Goal: Task Accomplishment & Management: Manage account settings

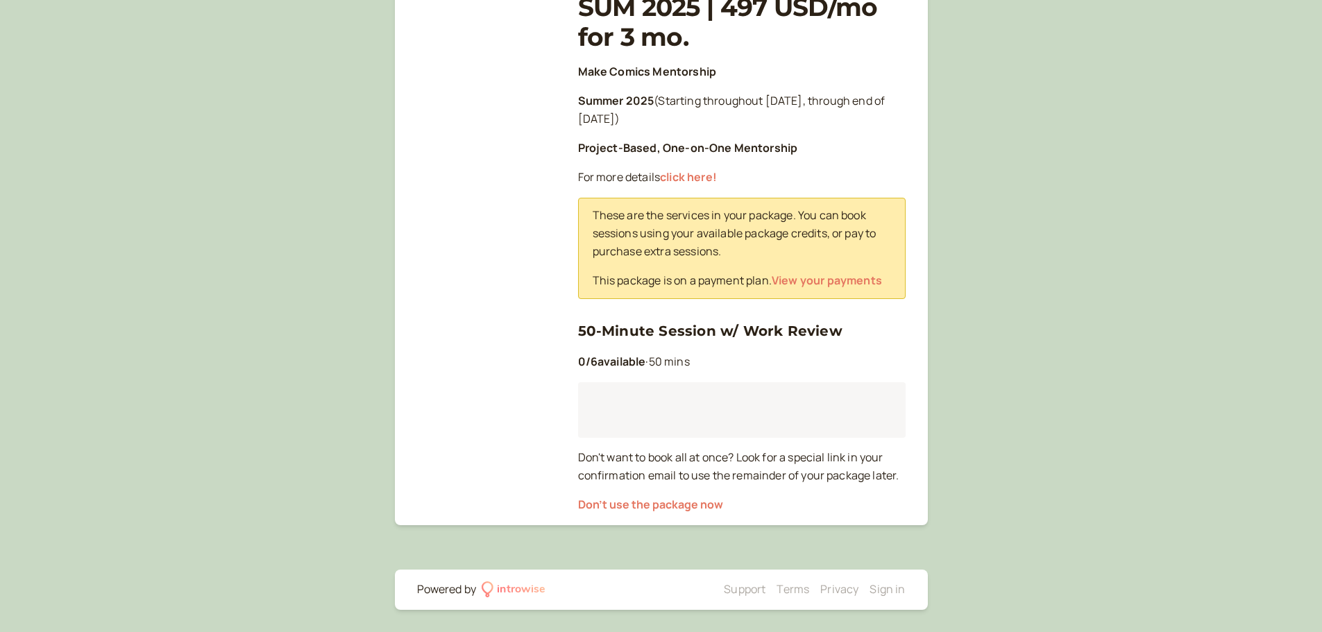
scroll to position [253, 0]
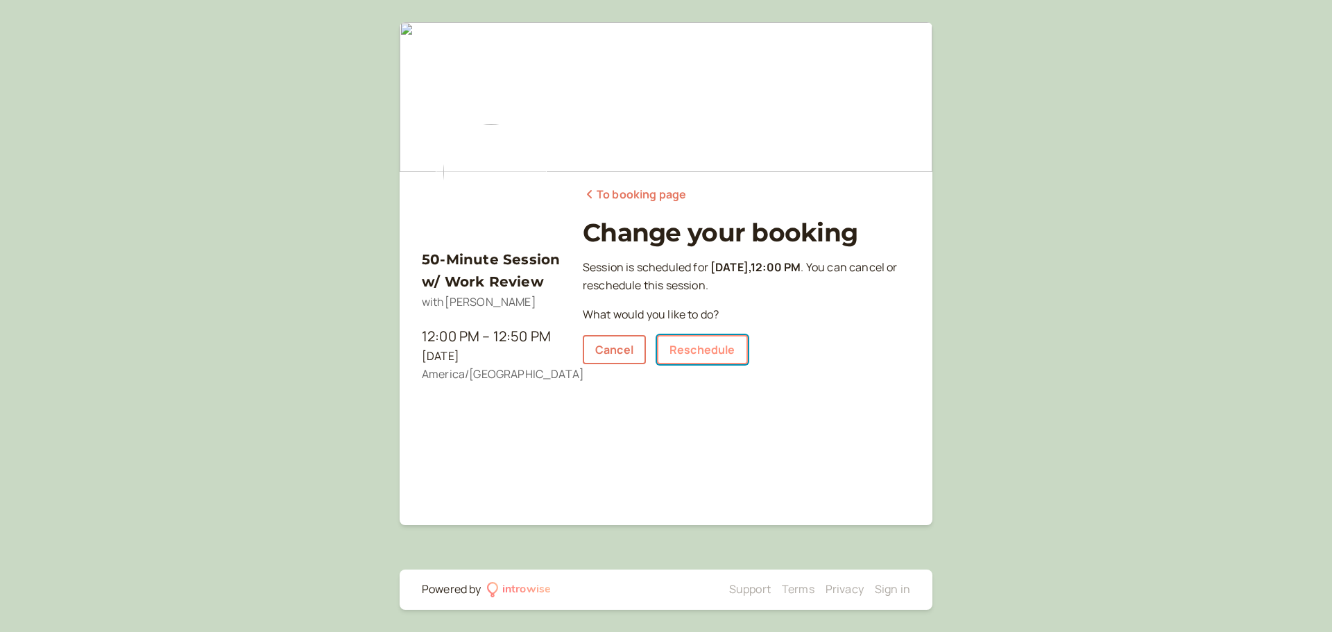
click at [690, 342] on link "Reschedule" at bounding box center [702, 349] width 91 height 29
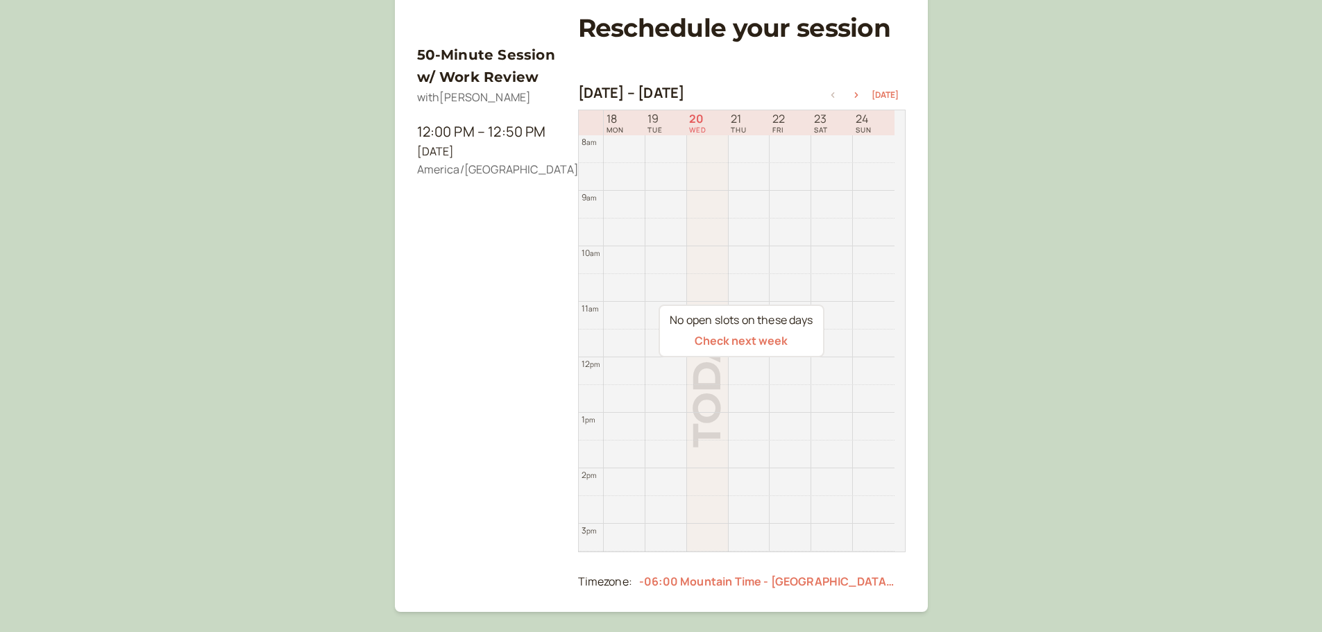
scroll to position [208, 0]
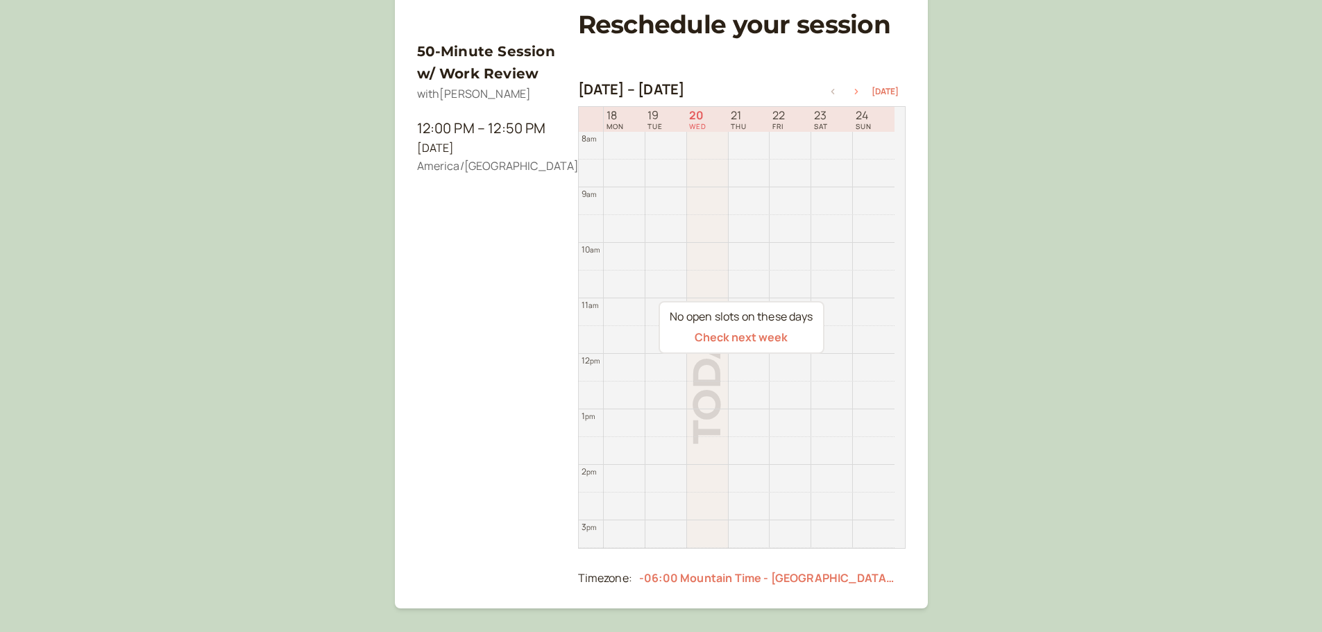
click at [858, 94] on icon "button" at bounding box center [856, 92] width 17 height 6
click at [838, 93] on icon "button" at bounding box center [832, 92] width 17 height 6
click at [856, 86] on div "[DATE] – [DATE] [DATE]" at bounding box center [742, 90] width 328 height 19
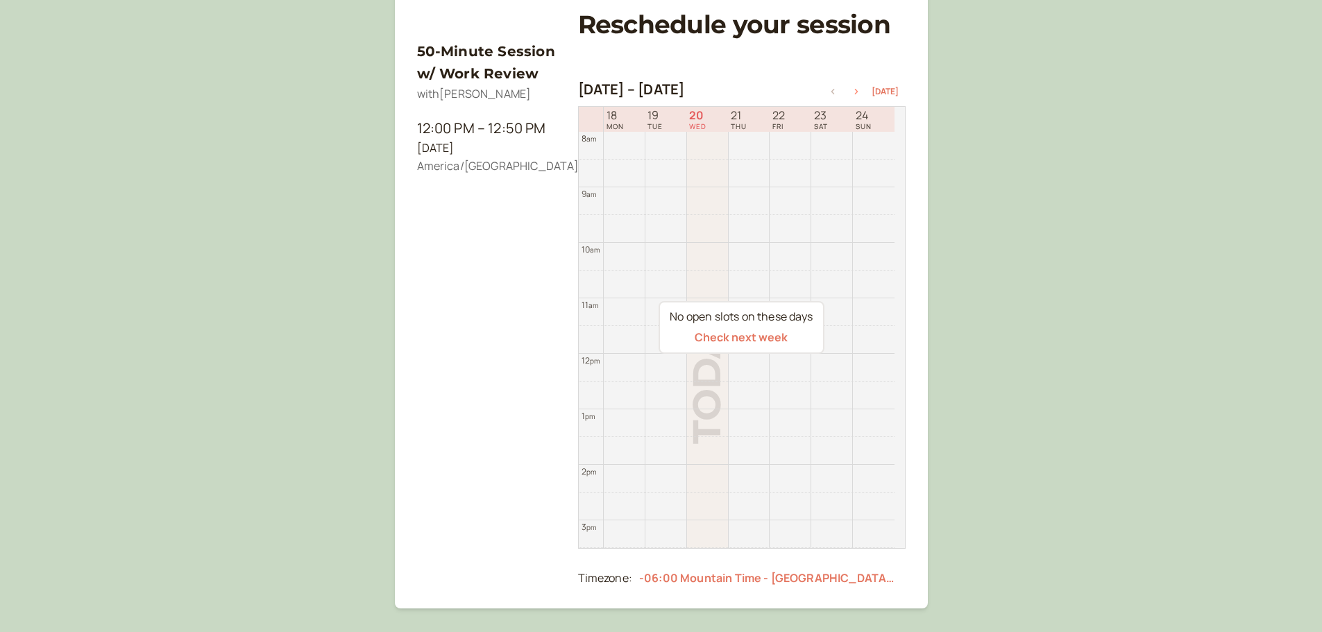
click at [859, 90] on icon "button" at bounding box center [856, 92] width 17 height 6
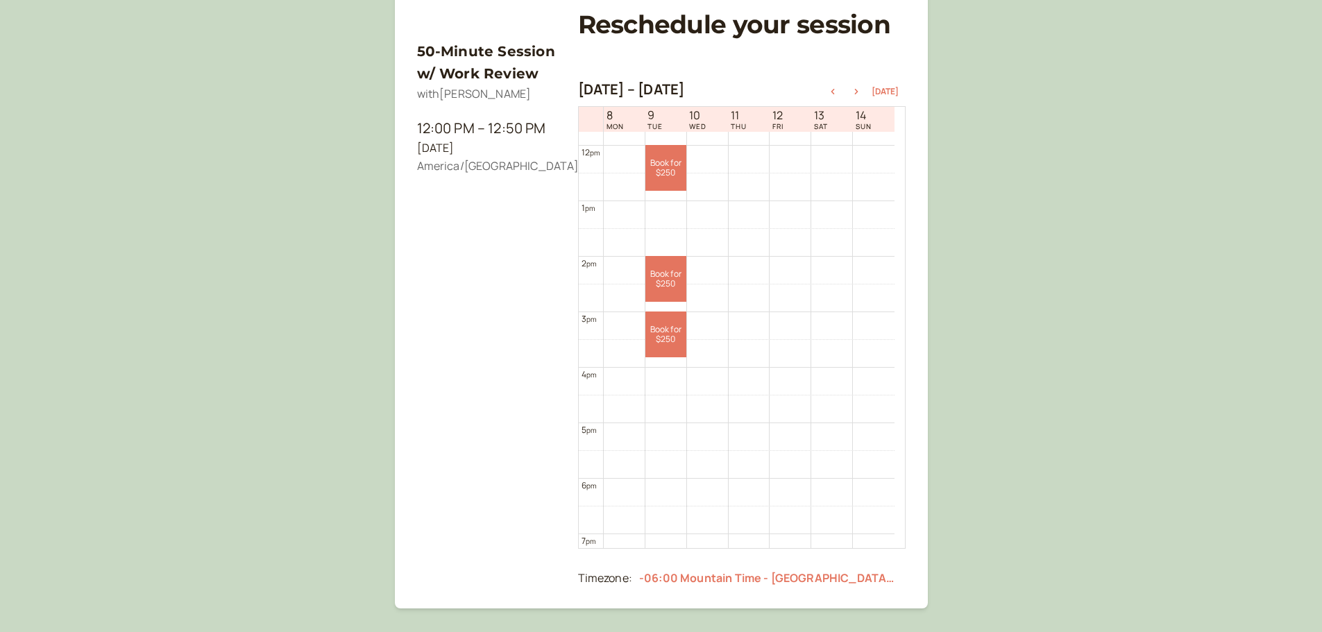
scroll to position [375, 0]
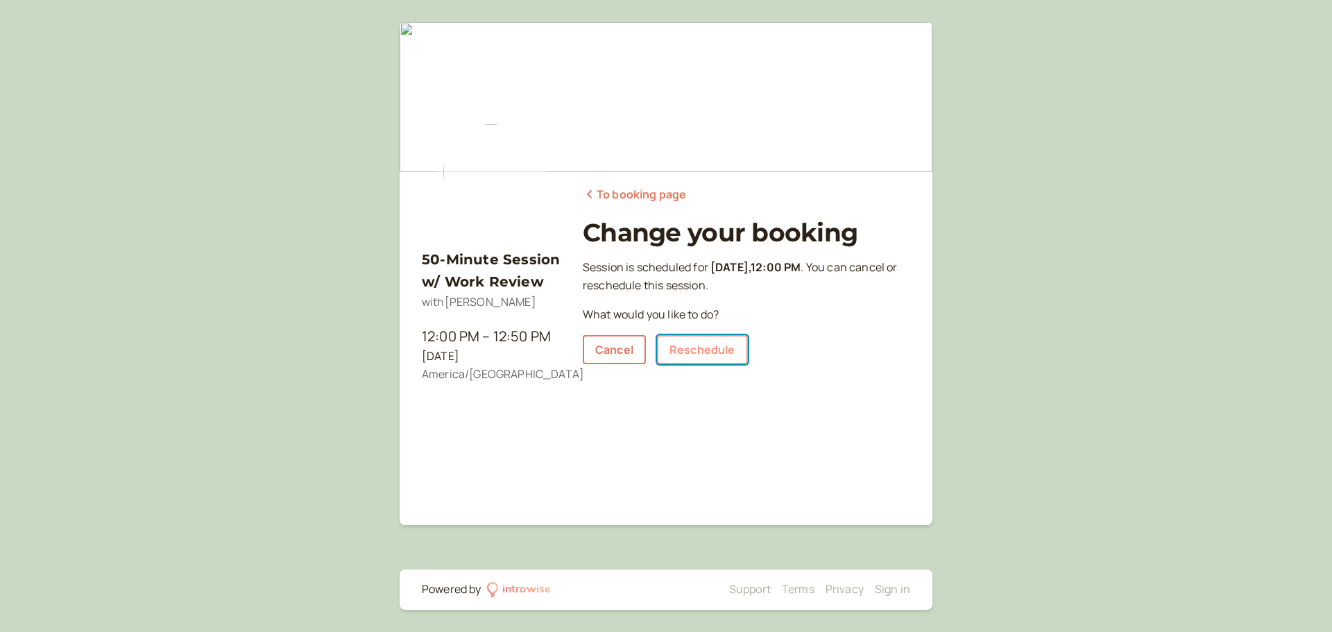
click at [692, 356] on link "Reschedule" at bounding box center [702, 349] width 91 height 29
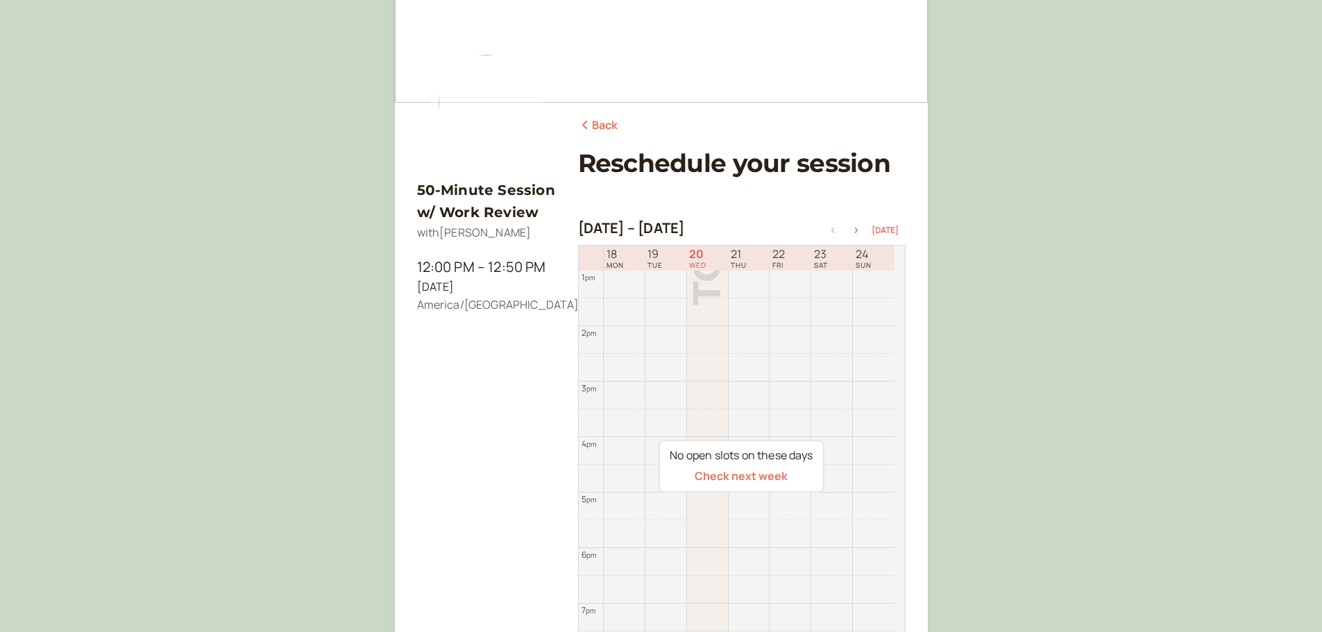
scroll to position [208, 0]
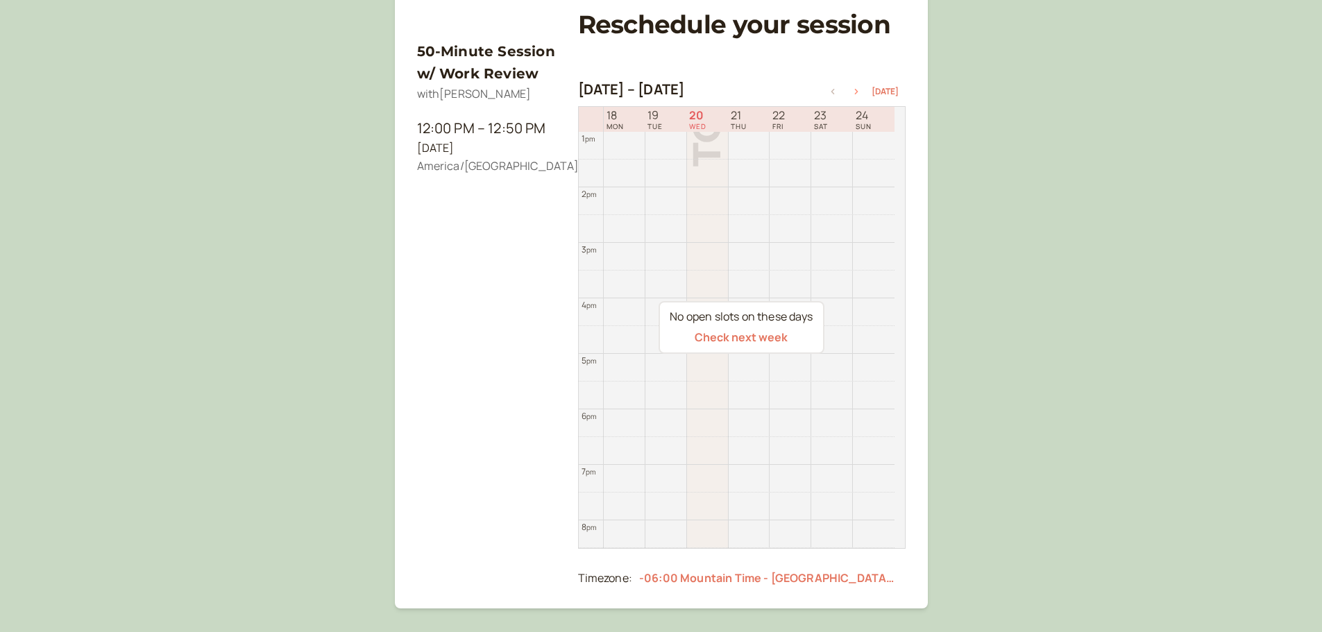
click at [854, 87] on button "button" at bounding box center [856, 92] width 17 height 10
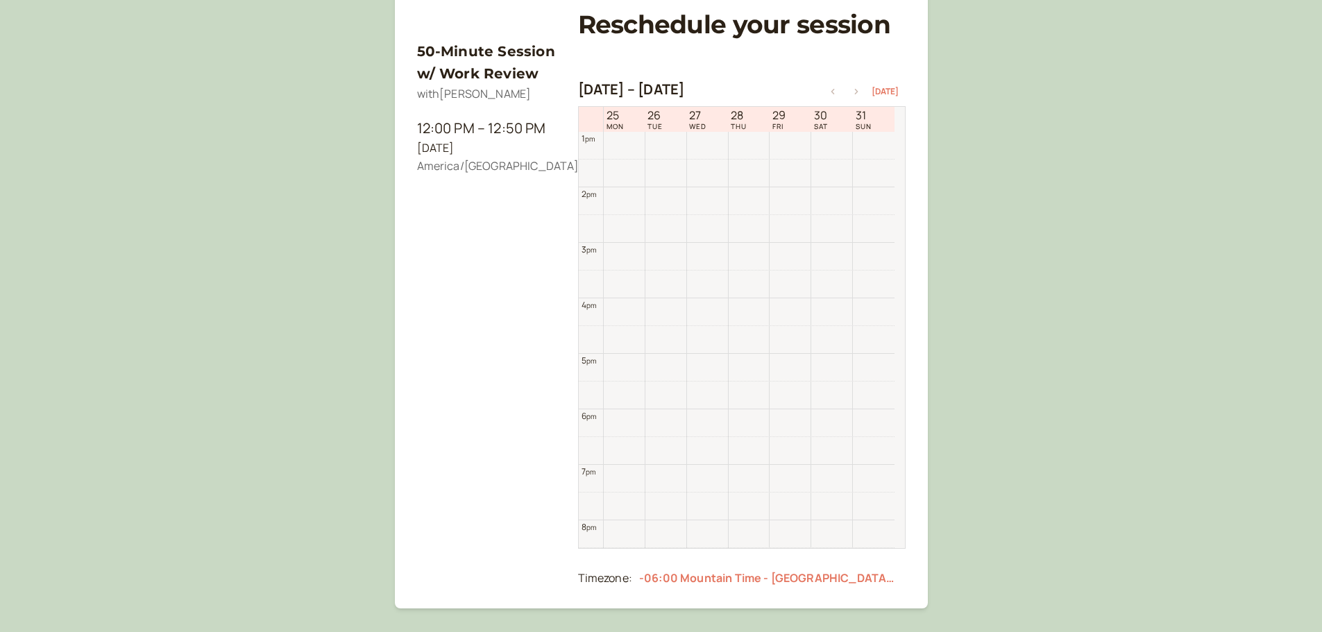
scroll to position [445, 0]
click at [854, 87] on button "button" at bounding box center [856, 92] width 17 height 10
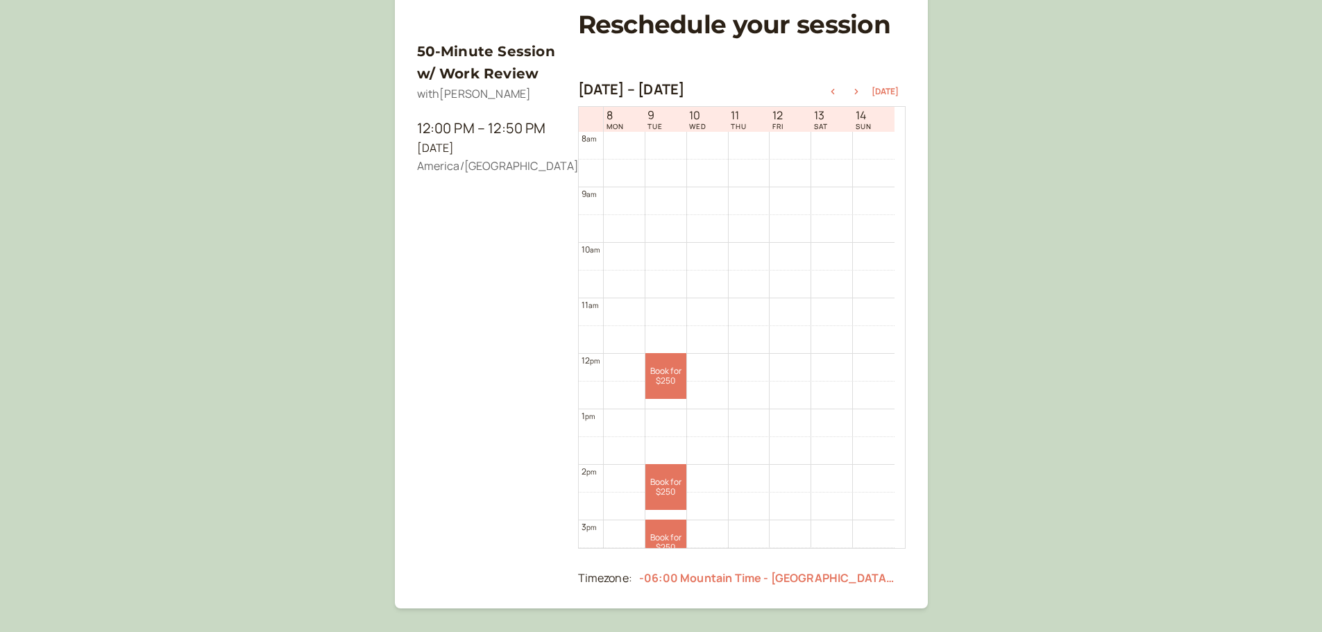
scroll to position [514, 0]
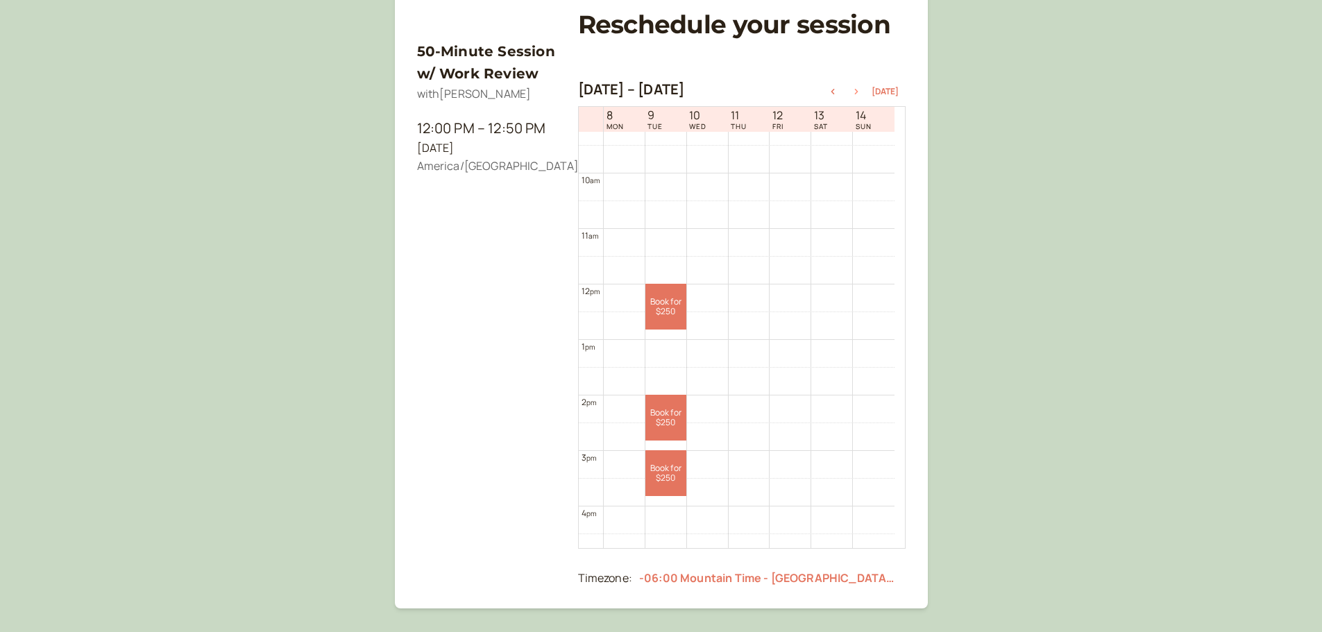
click at [857, 90] on icon "button" at bounding box center [856, 92] width 17 height 6
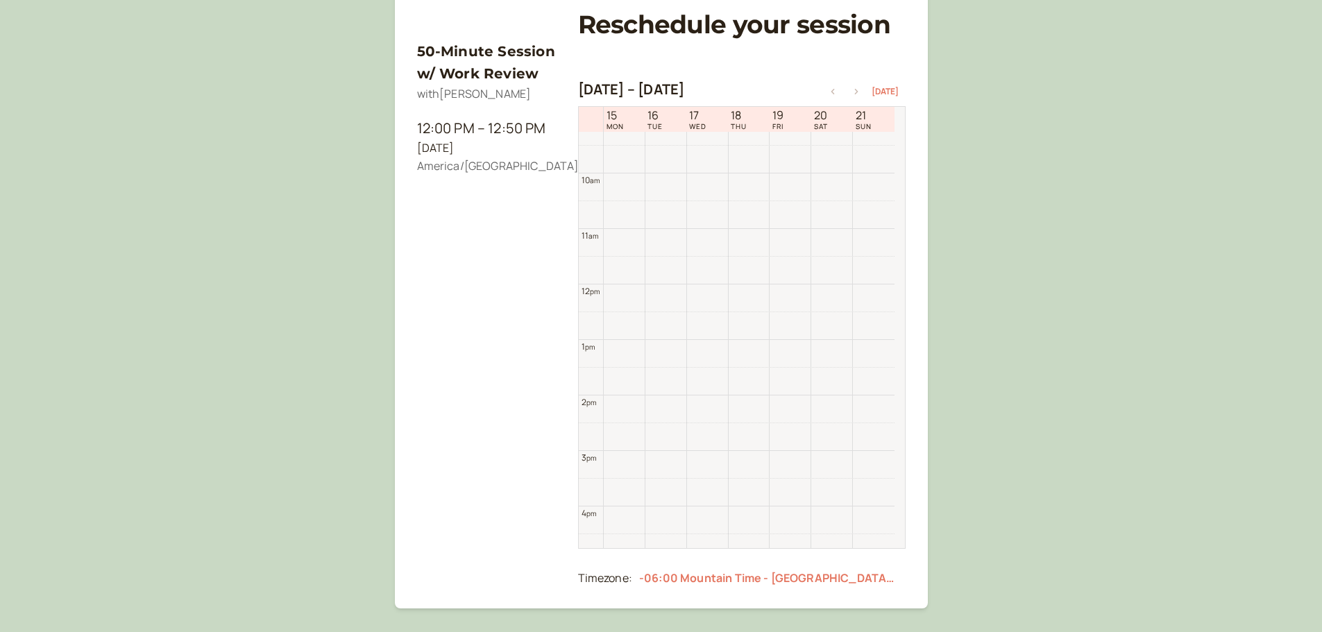
scroll to position [445, 0]
click at [838, 94] on icon "button" at bounding box center [832, 92] width 17 height 6
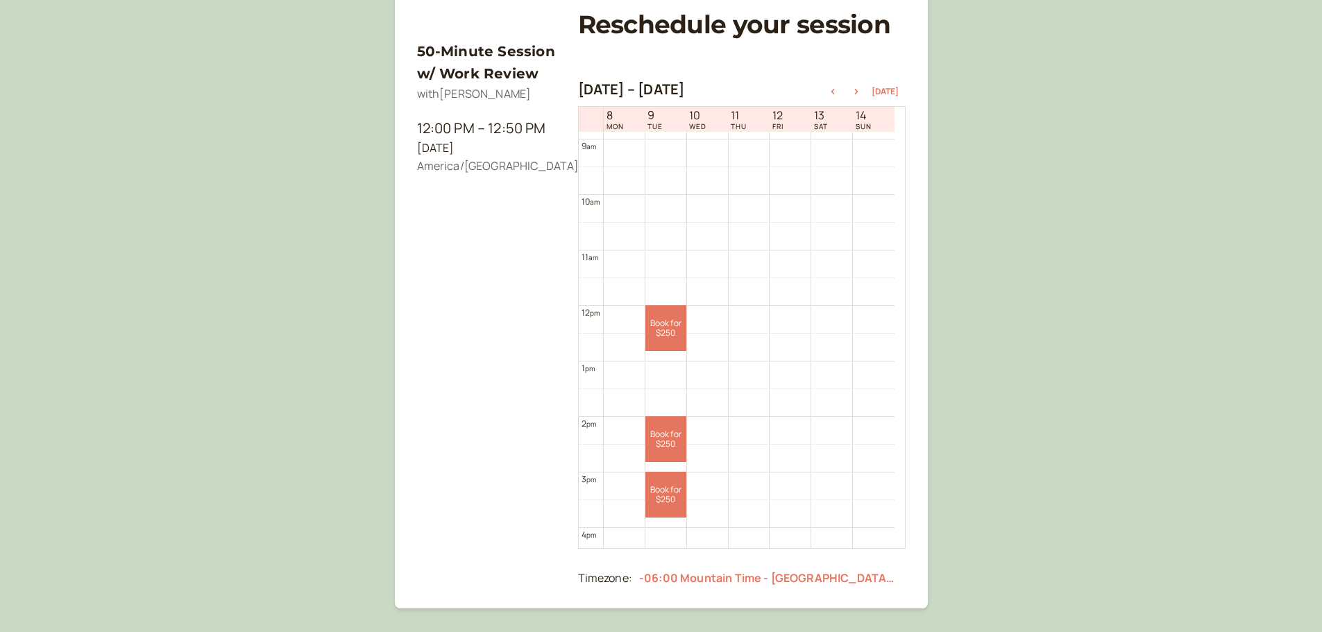
scroll to position [514, 0]
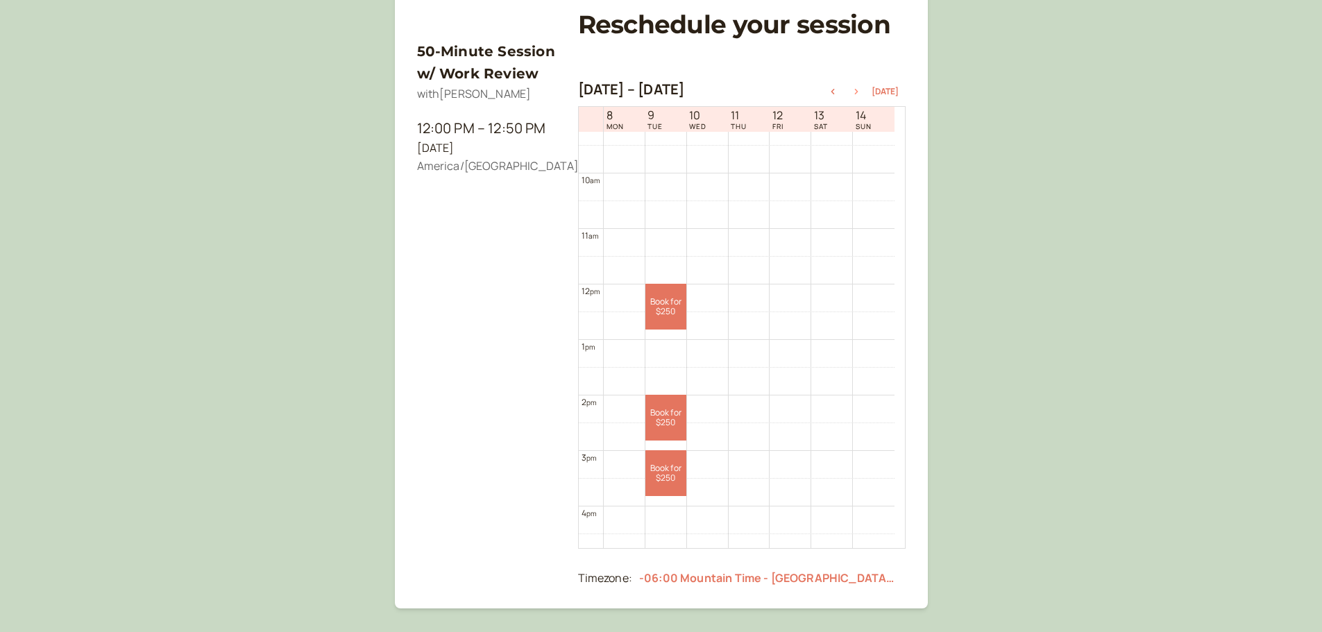
click at [857, 91] on icon "button" at bounding box center [856, 92] width 17 height 6
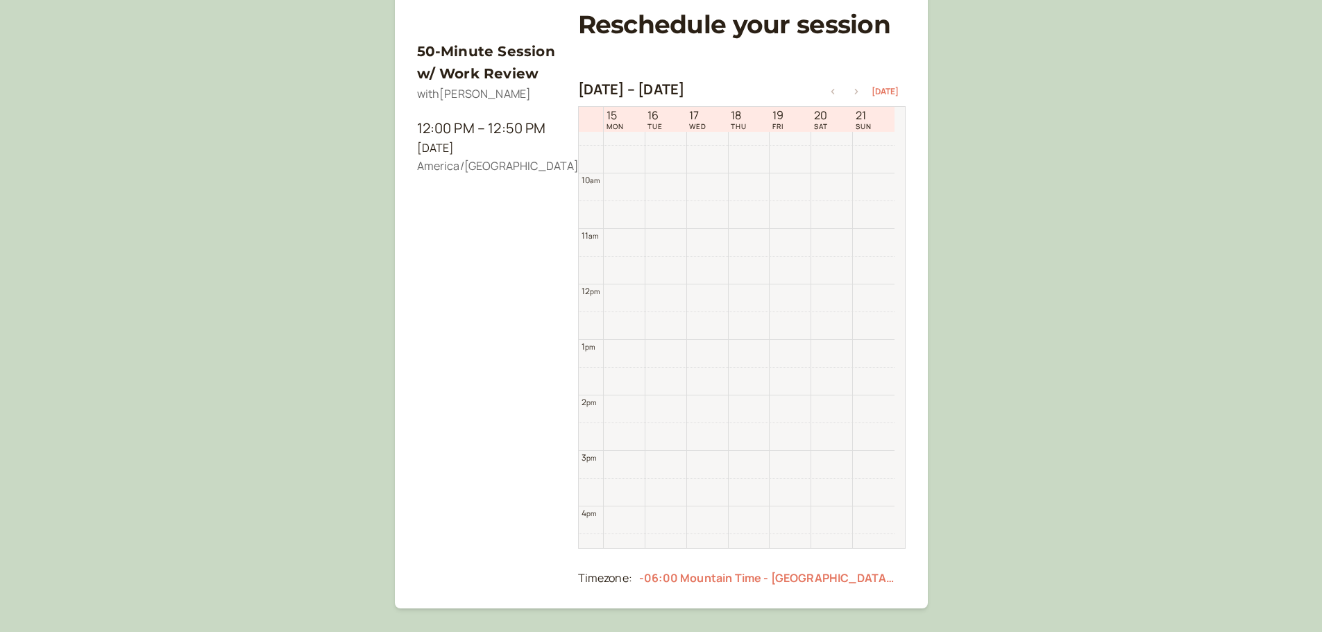
scroll to position [445, 0]
click at [834, 92] on icon "button" at bounding box center [832, 92] width 17 height 6
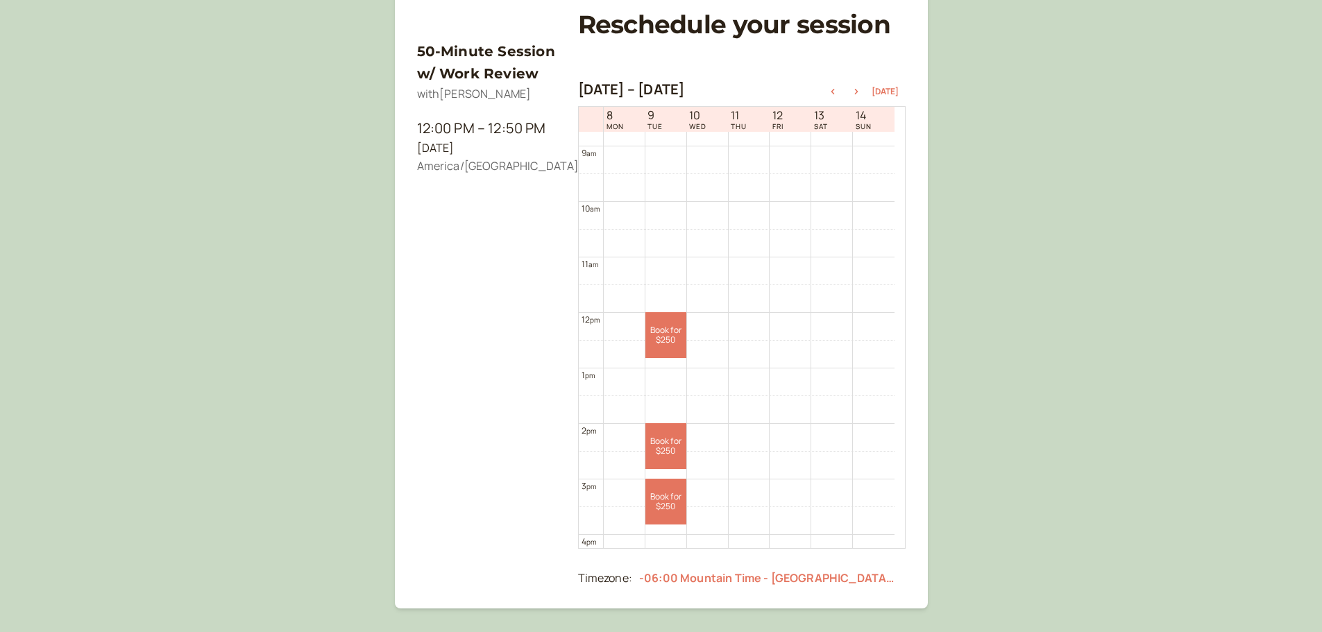
scroll to position [555, 0]
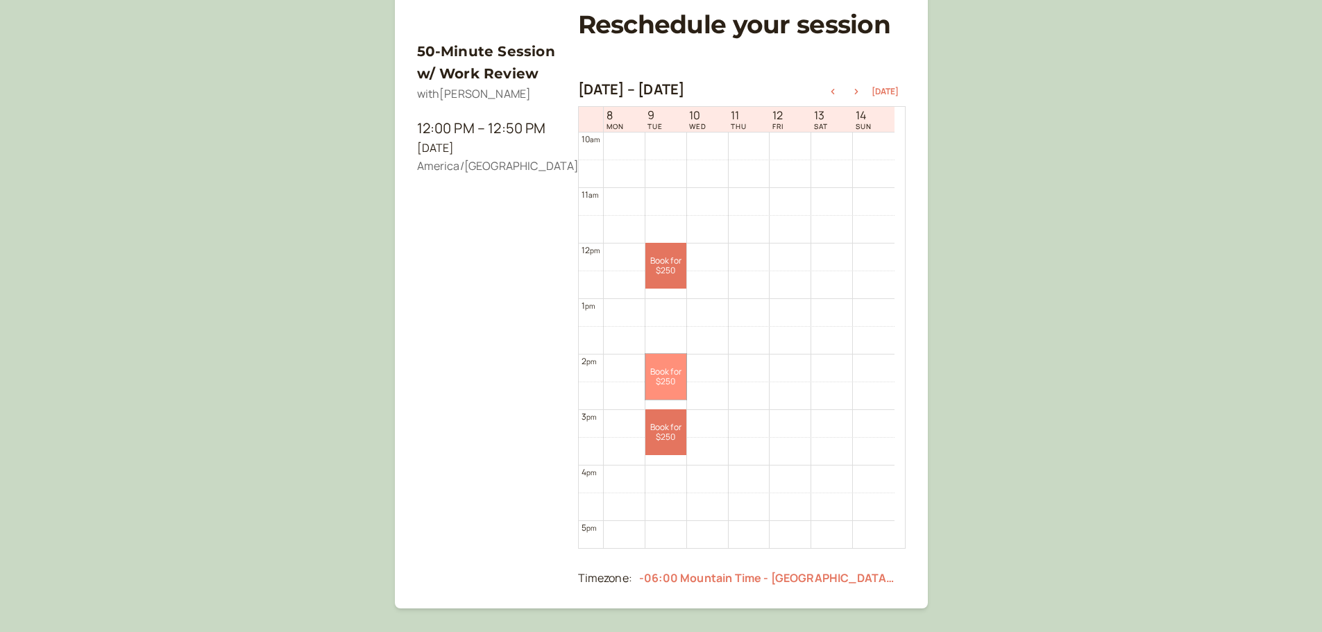
click at [658, 376] on link "Book for $250 $250" at bounding box center [665, 377] width 41 height 46
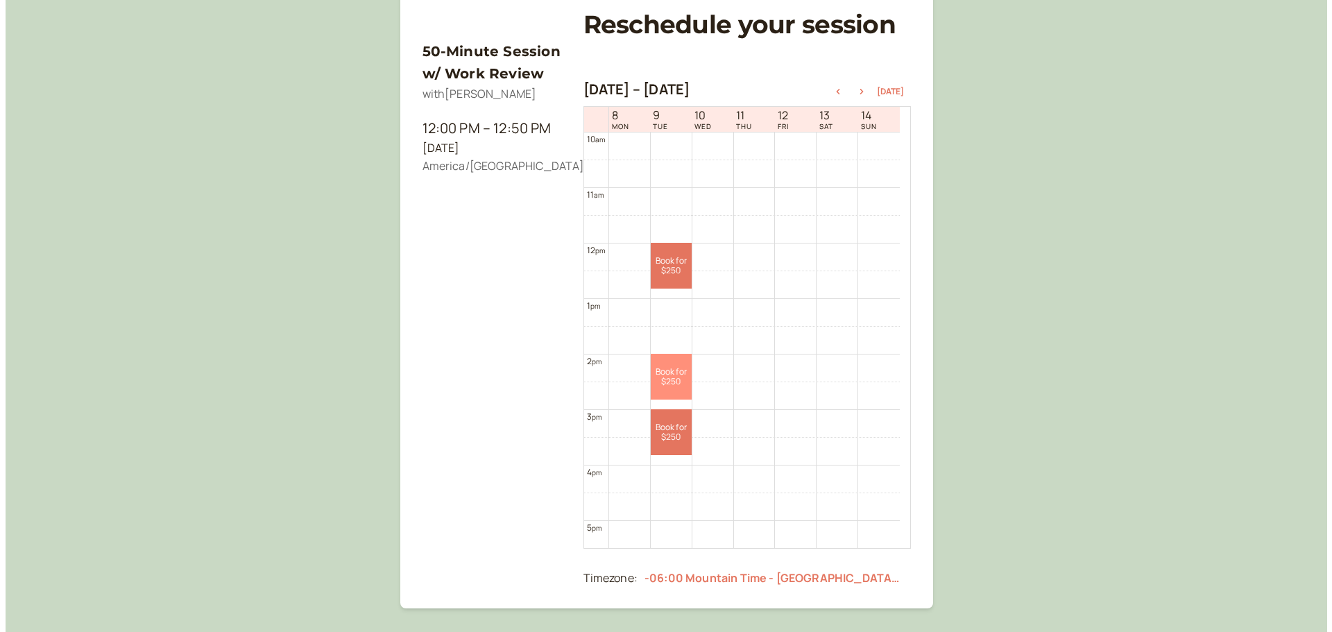
scroll to position [0, 0]
